Goal: Information Seeking & Learning: Understand process/instructions

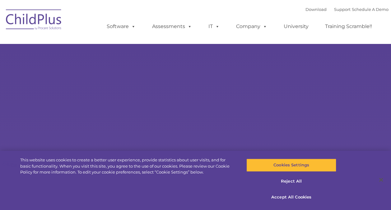
select select "MEDIUM"
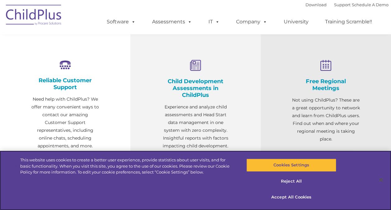
scroll to position [226, 0]
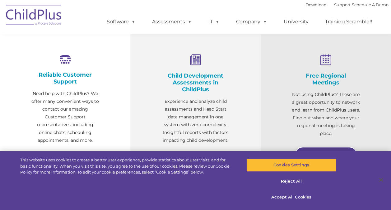
click at [172, 88] on h4 "Child Development Assessments in ChildPlus" at bounding box center [196, 82] width 68 height 21
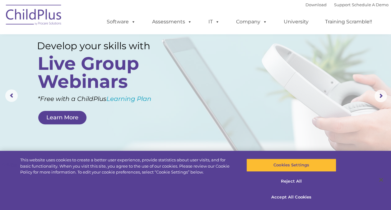
scroll to position [0, 0]
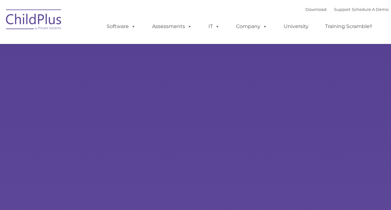
type input ""
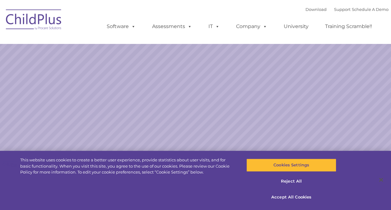
select select "MEDIUM"
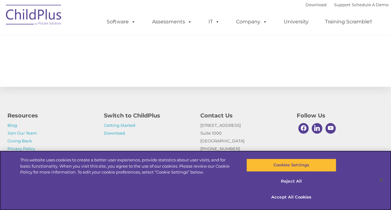
scroll to position [721, 0]
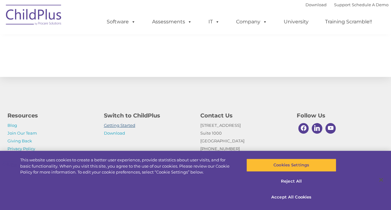
click at [110, 125] on link "Getting Started" at bounding box center [119, 125] width 31 height 5
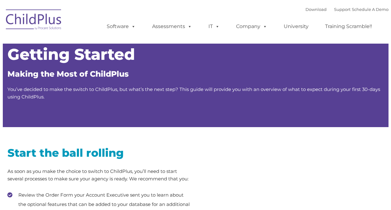
type input ""
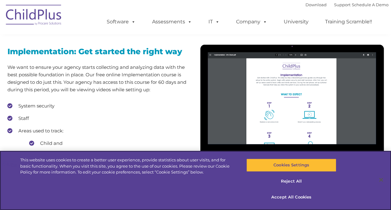
scroll to position [534, 0]
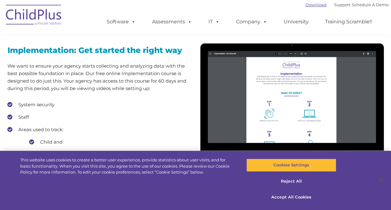
click at [308, 7] on link "Download" at bounding box center [316, 4] width 21 height 5
